Goal: Information Seeking & Learning: Check status

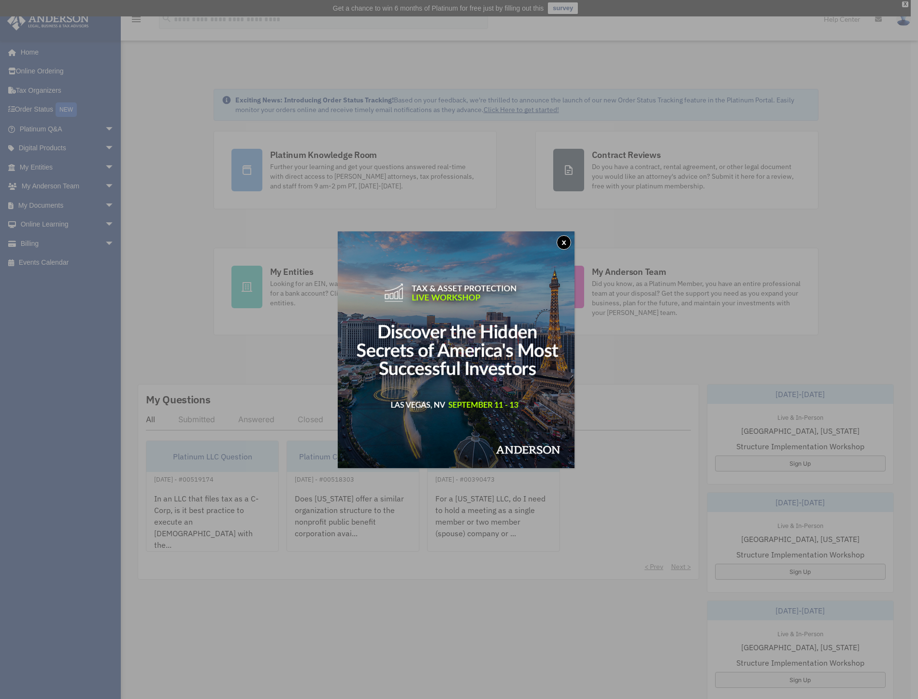
click at [571, 241] on button "x" at bounding box center [563, 242] width 14 height 14
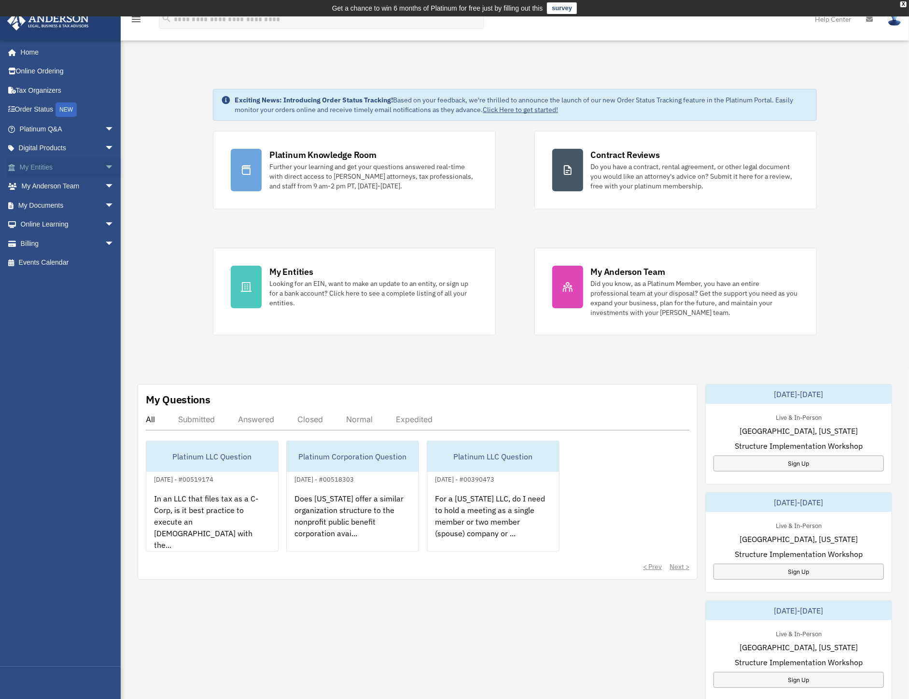
click at [105, 162] on span "arrow_drop_down" at bounding box center [114, 167] width 19 height 20
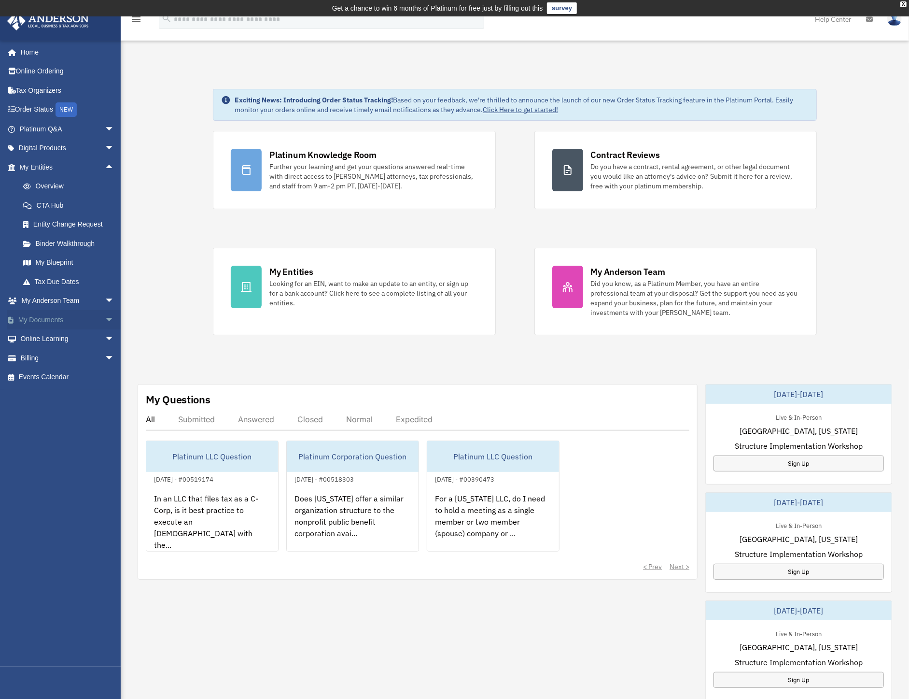
click at [105, 313] on span "arrow_drop_down" at bounding box center [114, 320] width 19 height 20
click at [56, 226] on link "Entity Change Request" at bounding box center [71, 224] width 115 height 19
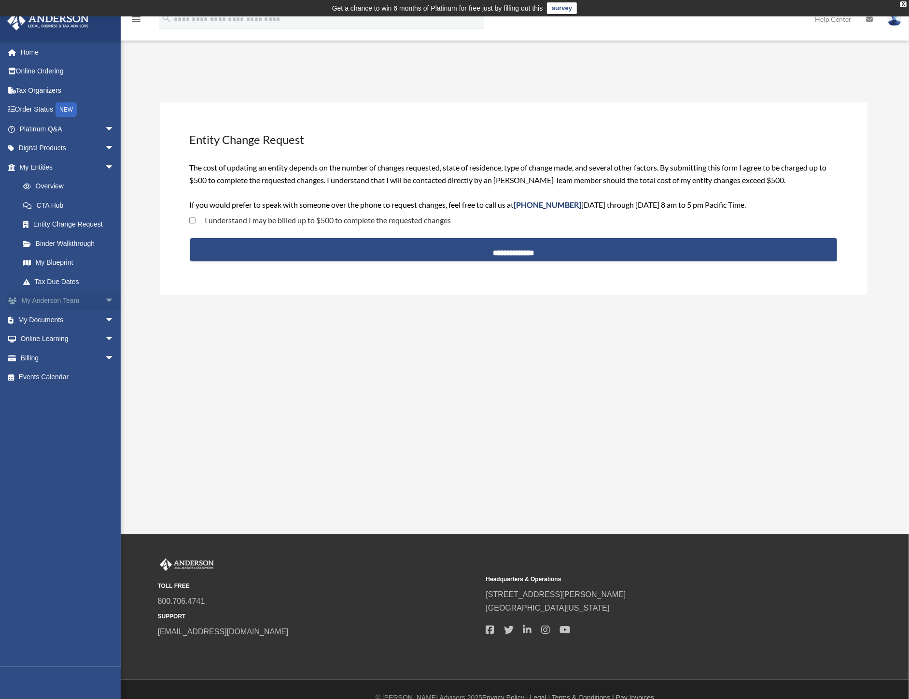
click at [105, 300] on span "arrow_drop_down" at bounding box center [114, 301] width 19 height 20
click at [108, 412] on span "arrow_drop_down" at bounding box center [114, 416] width 19 height 20
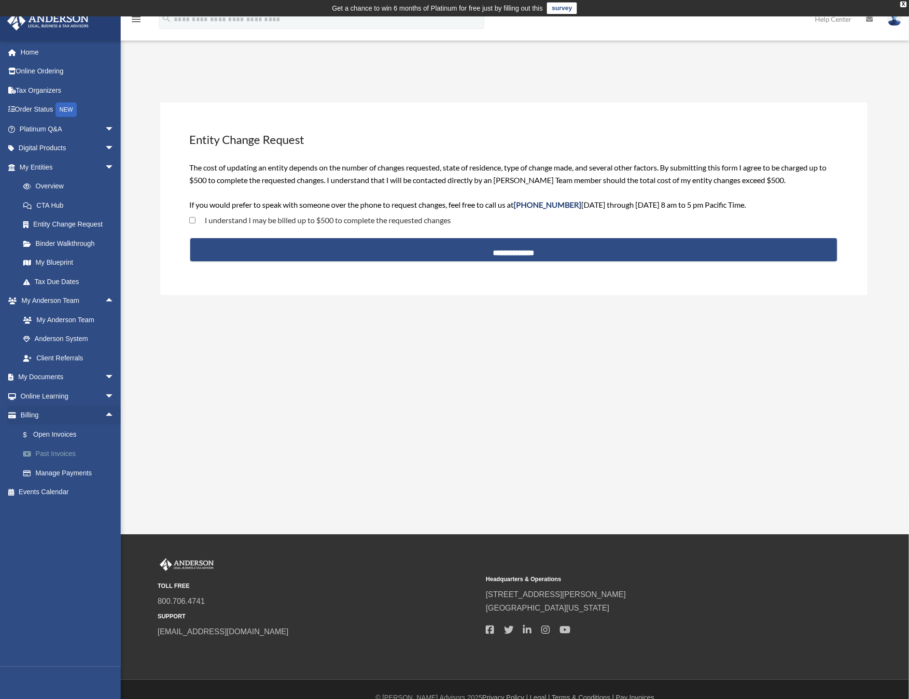
click at [67, 454] on link "Past Invoices" at bounding box center [71, 453] width 115 height 19
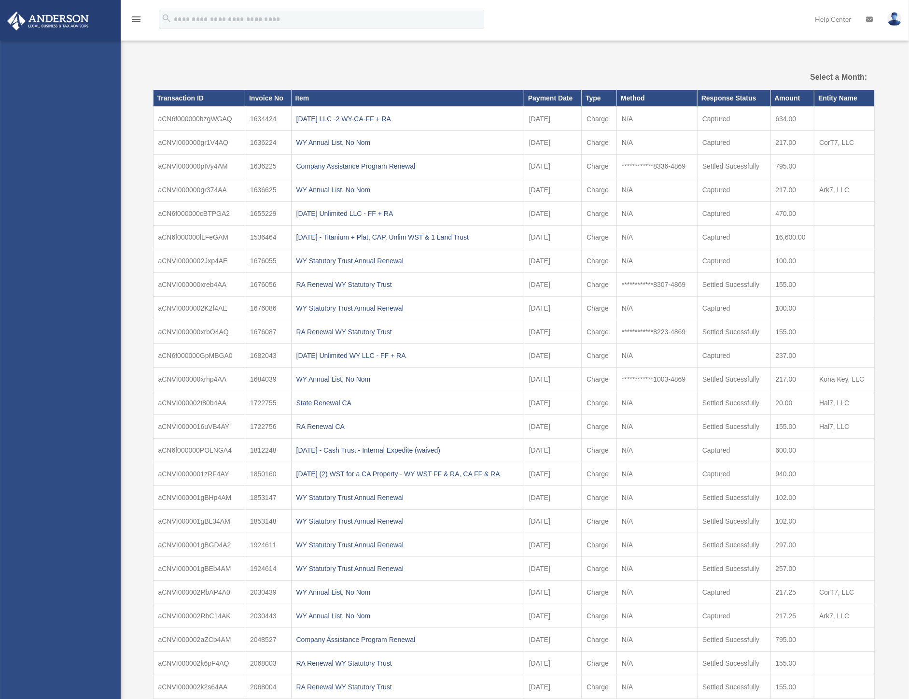
select select
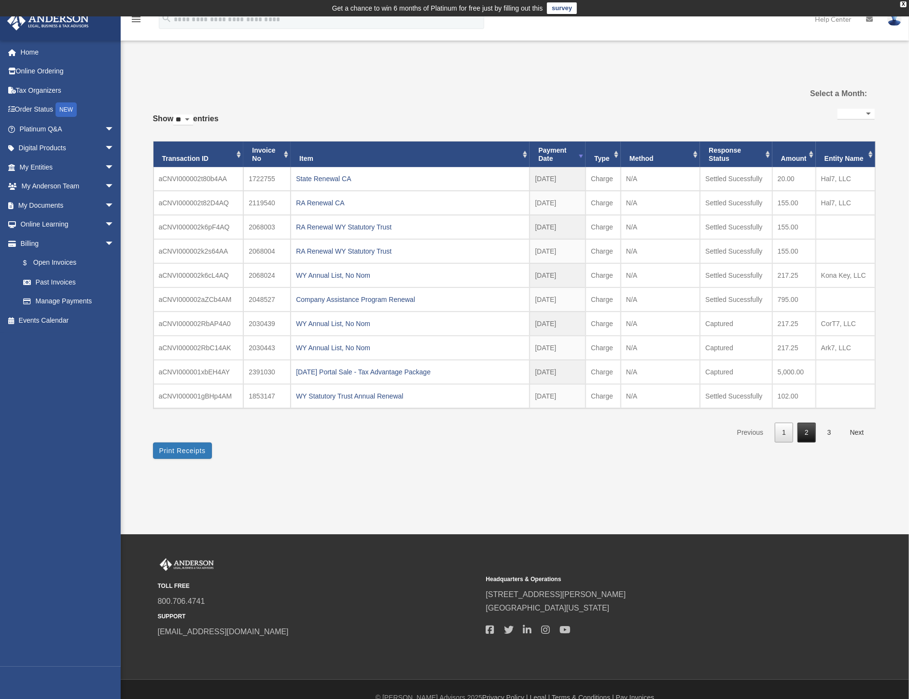
click at [804, 436] on link "2" at bounding box center [807, 433] width 18 height 20
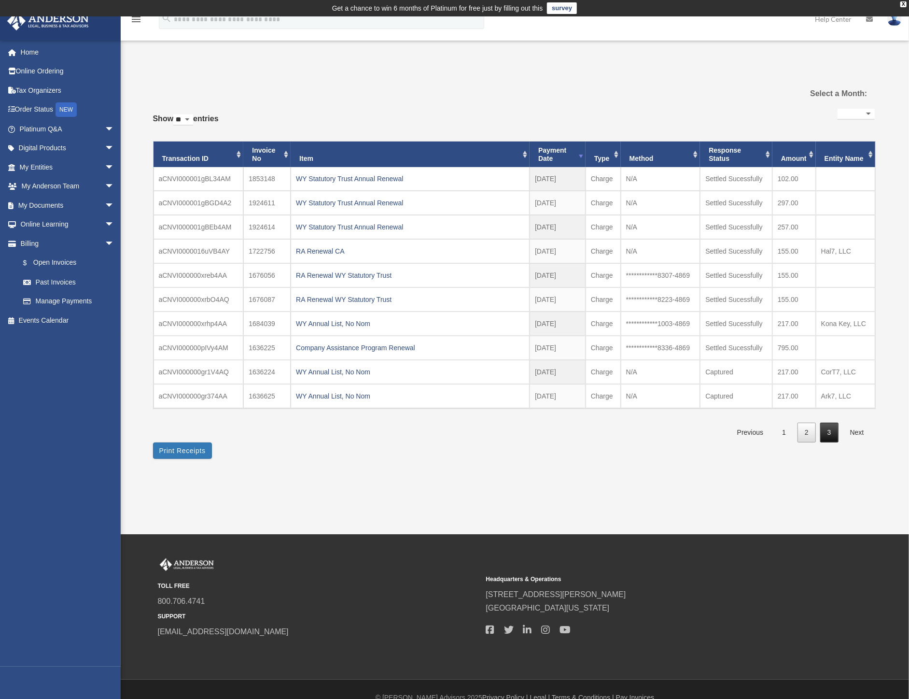
click at [826, 436] on link "3" at bounding box center [830, 433] width 18 height 20
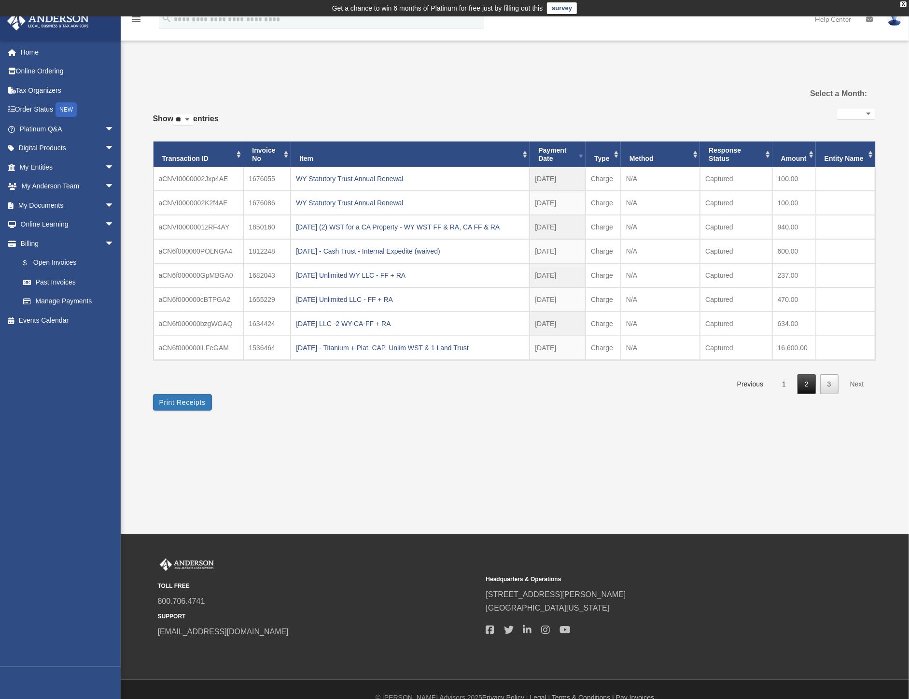
click at [809, 386] on link "2" at bounding box center [807, 384] width 18 height 20
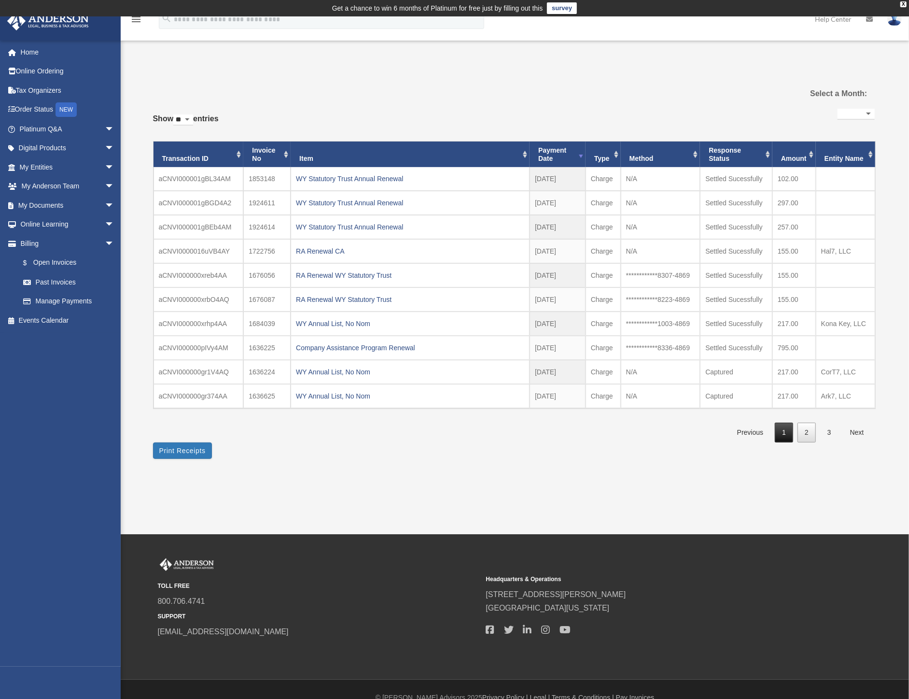
click at [785, 430] on link "1" at bounding box center [784, 433] width 18 height 20
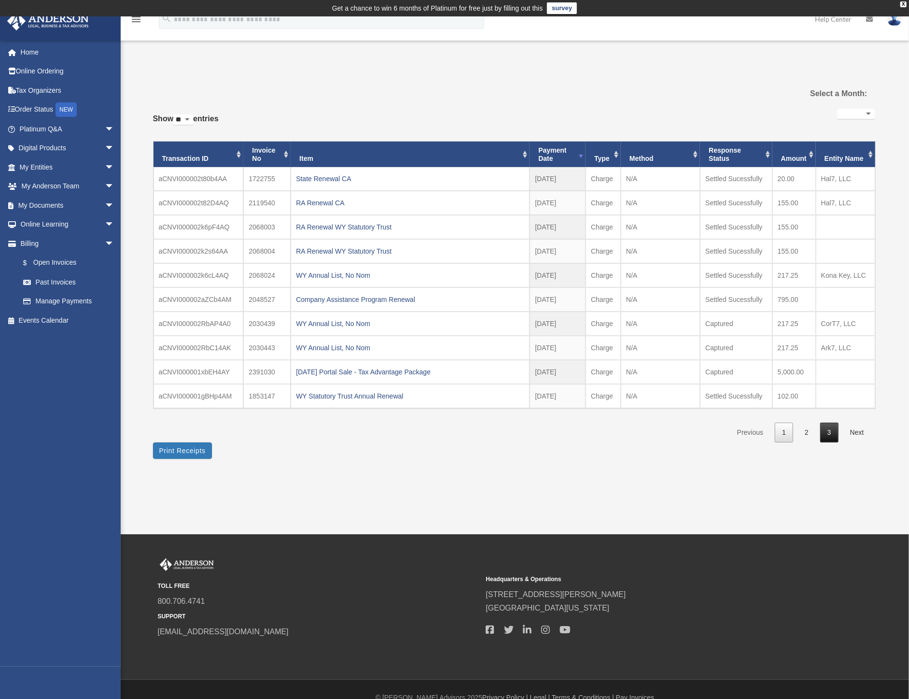
click at [827, 440] on link "3" at bounding box center [830, 433] width 18 height 20
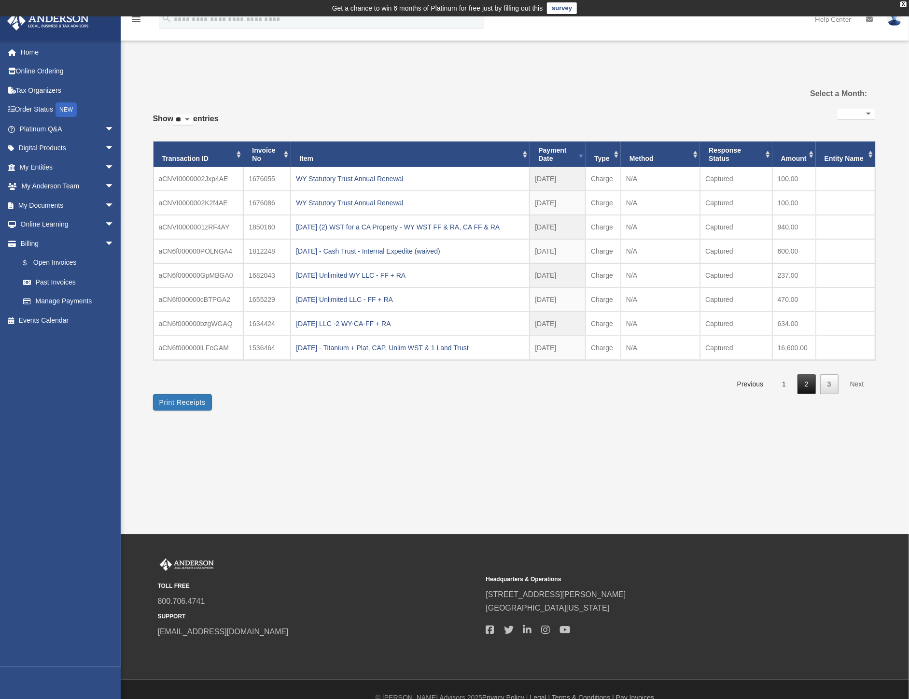
click at [799, 386] on link "2" at bounding box center [807, 384] width 18 height 20
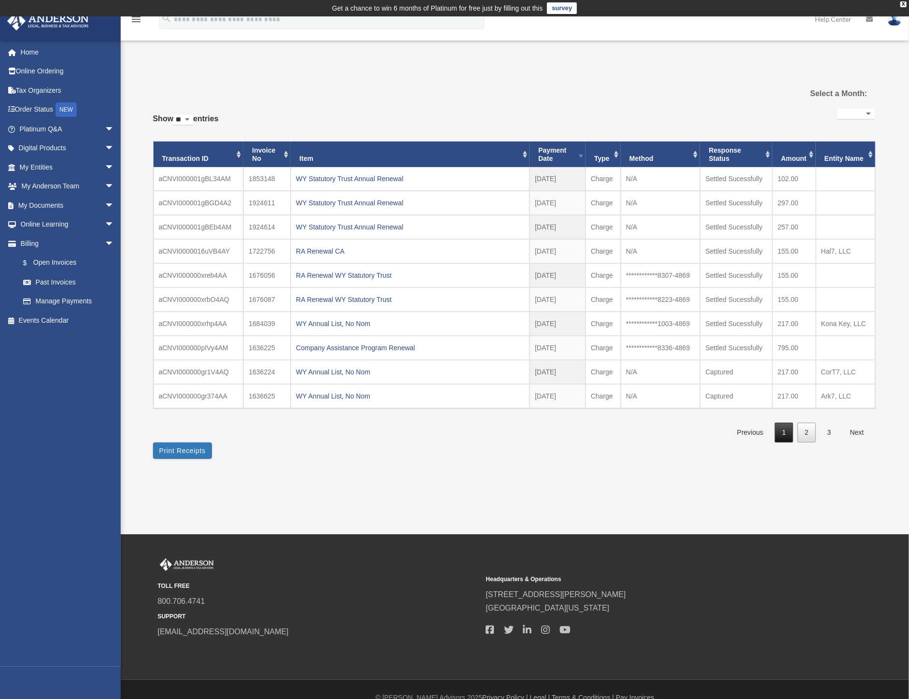
click at [786, 436] on link "1" at bounding box center [784, 433] width 18 height 20
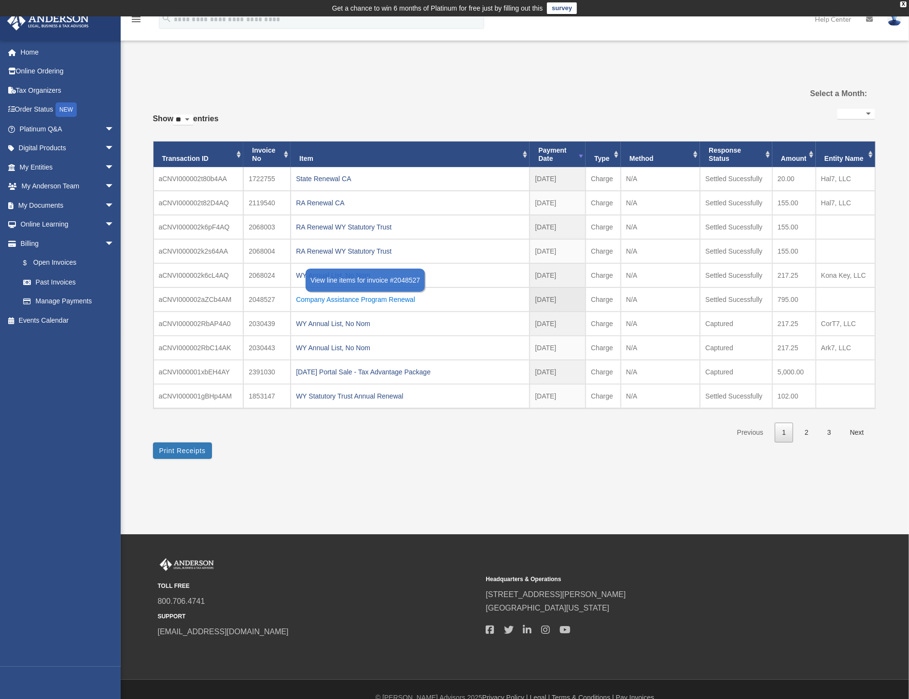
click at [315, 298] on div "Company Assistance Program Renewal" at bounding box center [410, 300] width 228 height 14
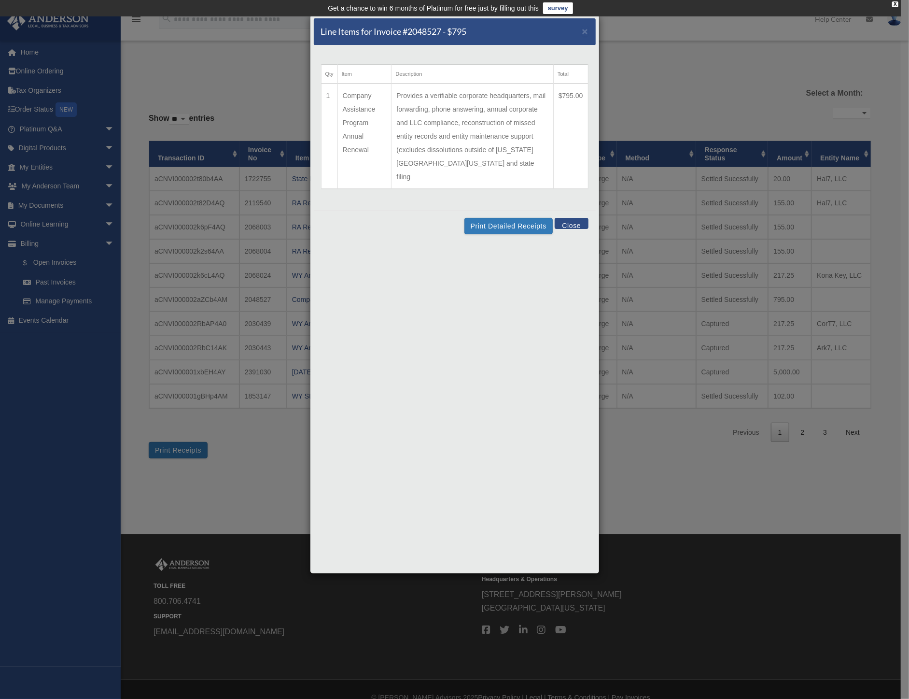
click at [572, 218] on button "Close" at bounding box center [571, 223] width 33 height 11
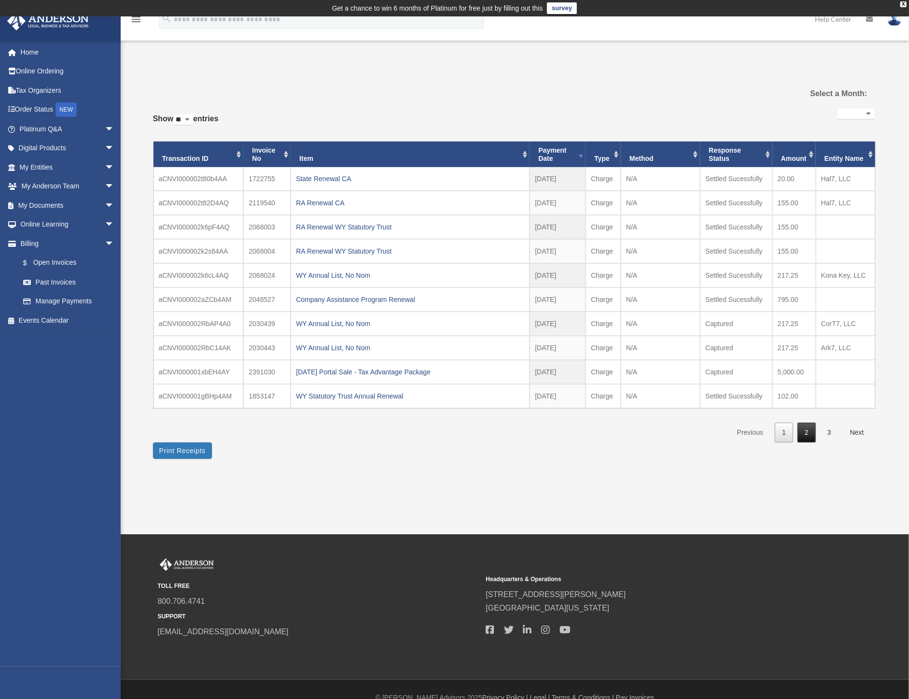
click at [806, 436] on link "2" at bounding box center [807, 433] width 18 height 20
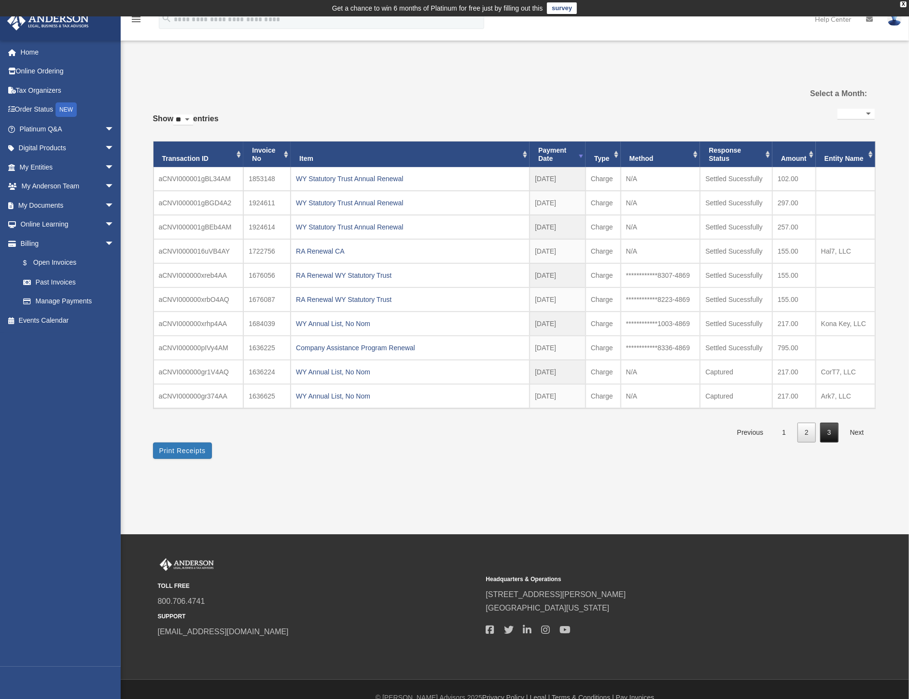
click at [829, 437] on link "3" at bounding box center [830, 433] width 18 height 20
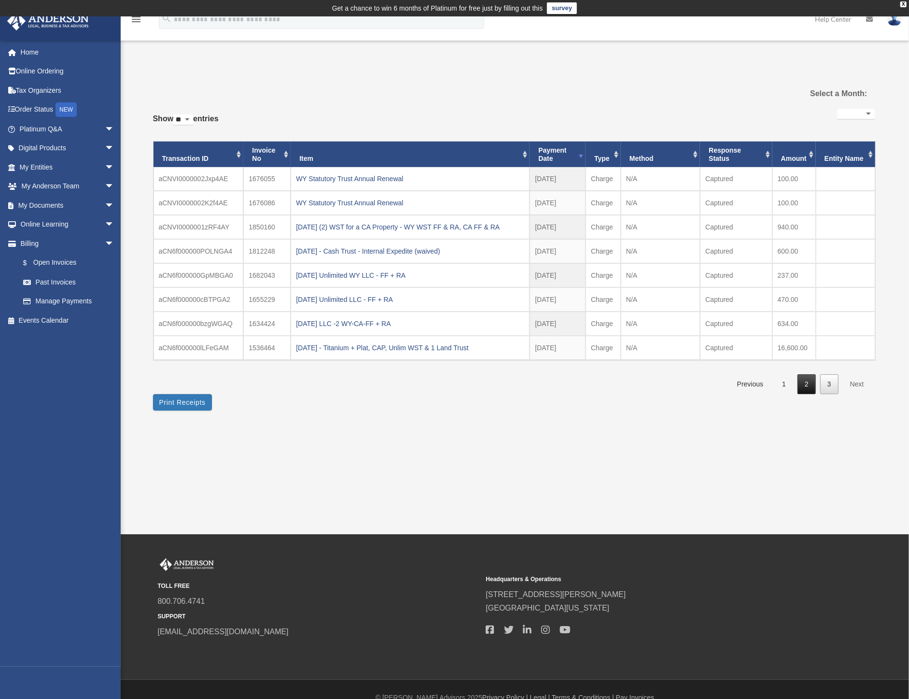
click at [812, 387] on link "2" at bounding box center [807, 384] width 18 height 20
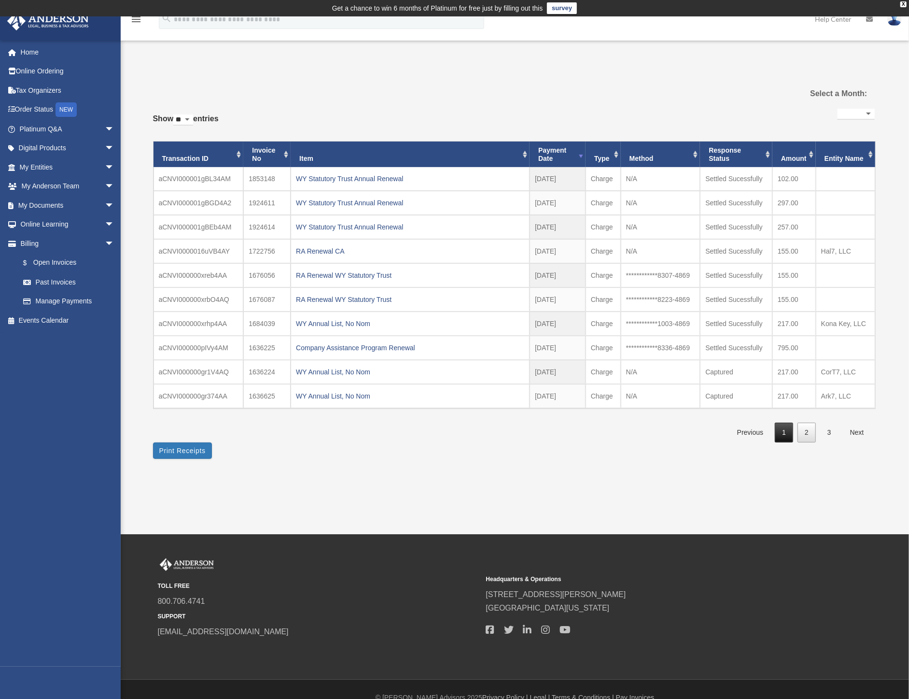
click at [788, 436] on link "1" at bounding box center [784, 433] width 18 height 20
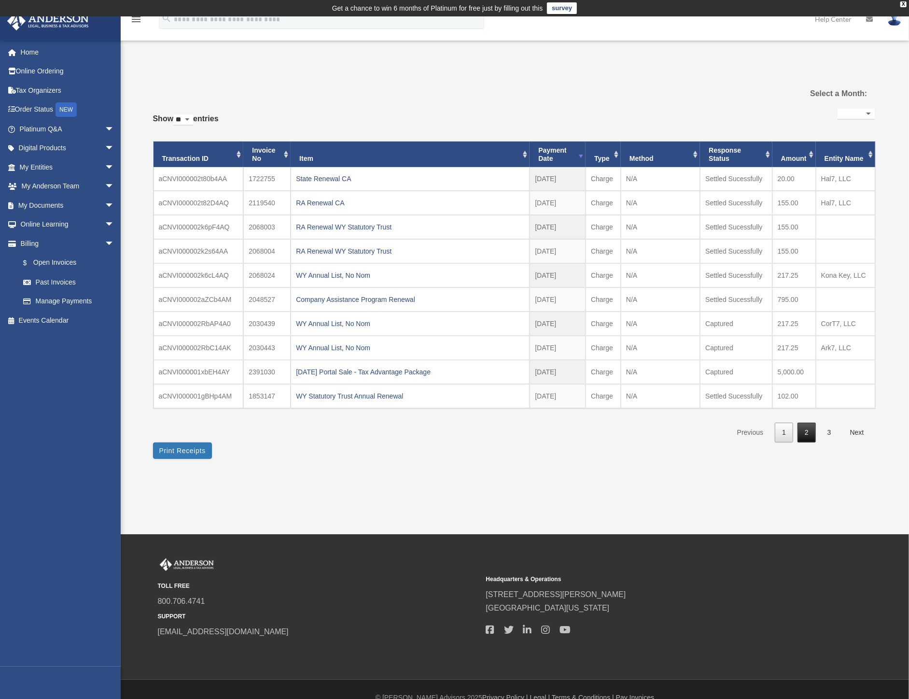
click at [807, 440] on link "2" at bounding box center [807, 433] width 18 height 20
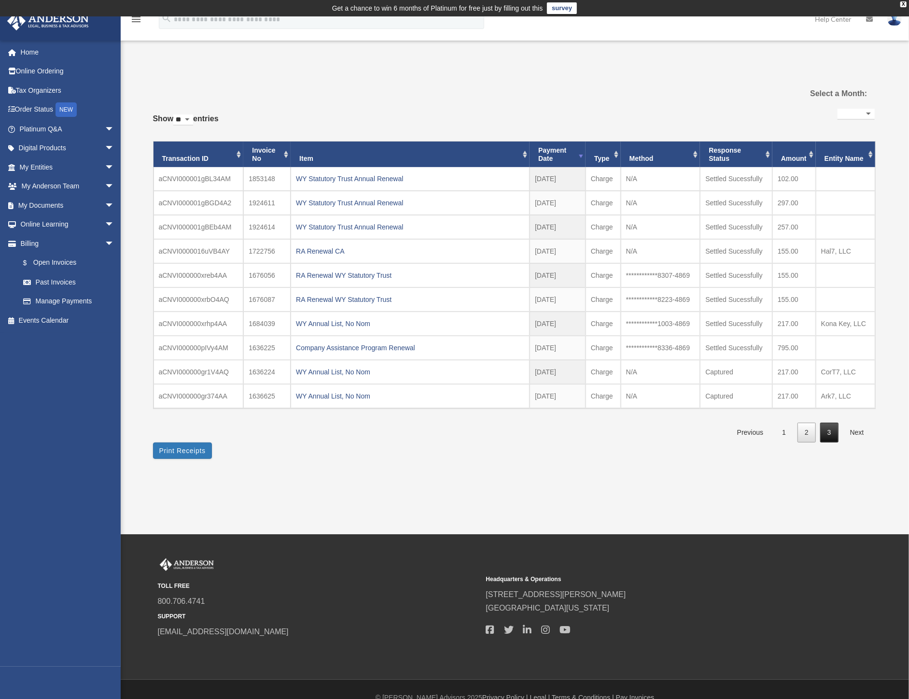
click at [834, 431] on link "3" at bounding box center [830, 433] width 18 height 20
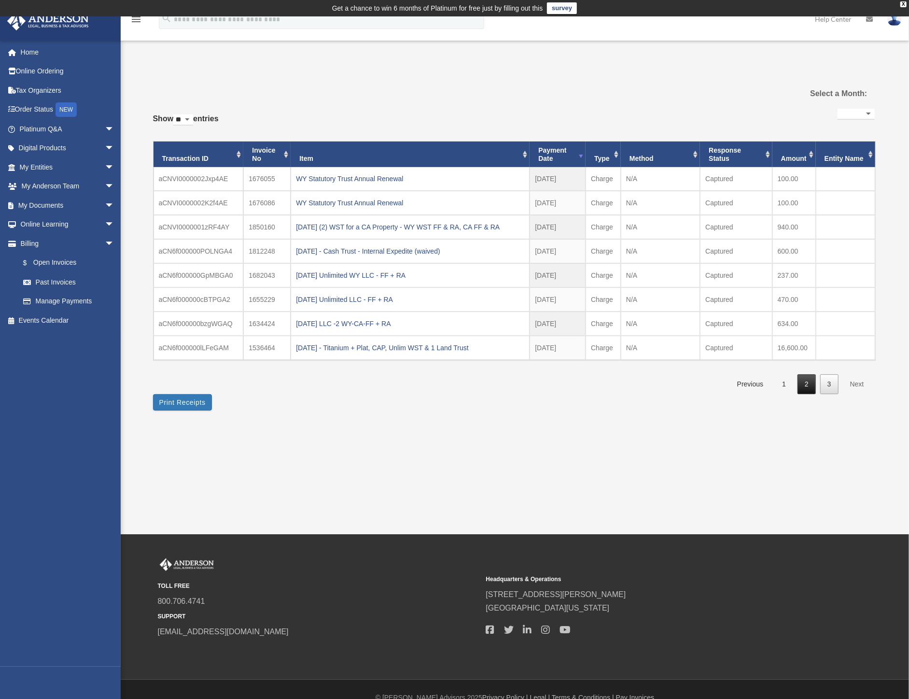
click at [809, 386] on link "2" at bounding box center [807, 384] width 18 height 20
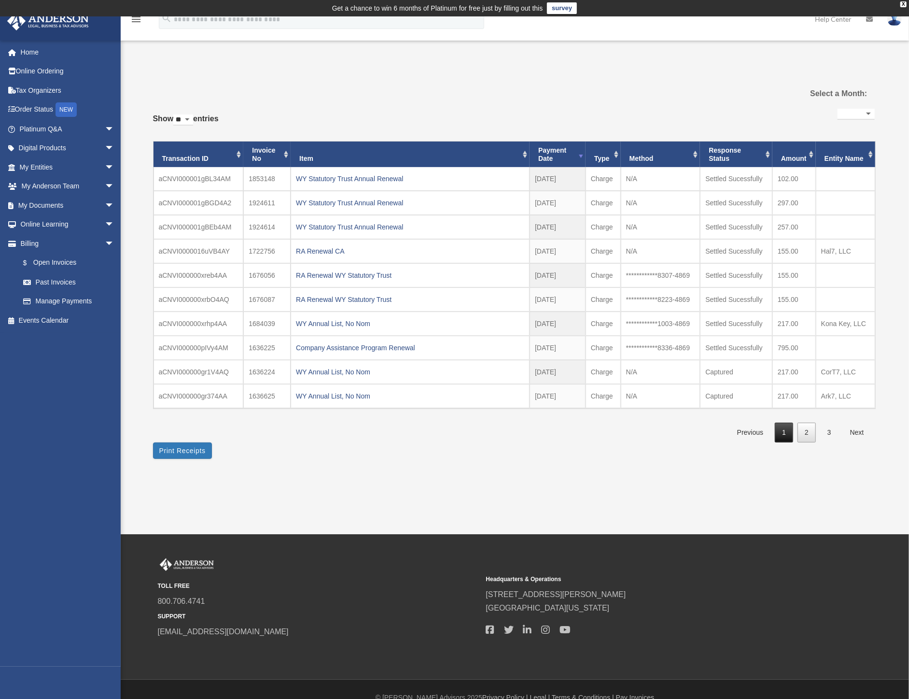
click at [790, 432] on link "1" at bounding box center [784, 433] width 18 height 20
